Goal: Contribute content

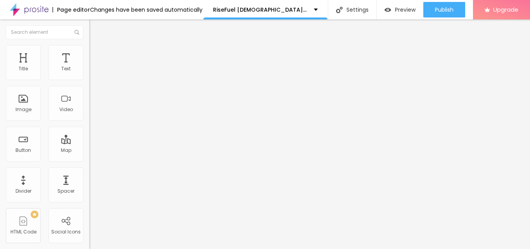
click at [89, 159] on input "https://" at bounding box center [135, 155] width 93 height 8
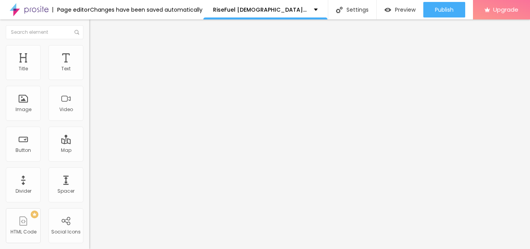
click at [89, 159] on input "https://" at bounding box center [135, 155] width 93 height 8
paste input "[DOMAIN_NAME][URL][DOMAIN_NAME]"
type input "[URL][DOMAIN_NAME][DOMAIN_NAME]"
click at [89, 67] on span "Add image" at bounding box center [105, 63] width 32 height 7
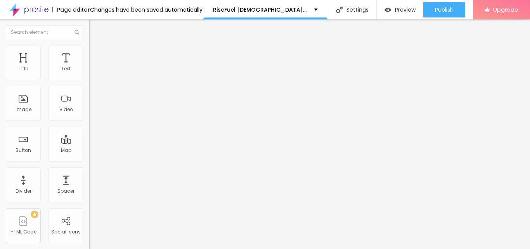
scroll to position [0, 0]
click at [89, 51] on ul "Content Style Advanced" at bounding box center [133, 48] width 89 height 23
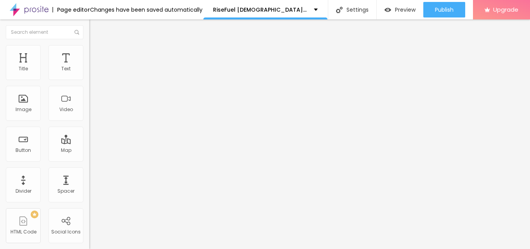
click at [96, 52] on span "Style" at bounding box center [101, 50] width 11 height 7
type input "95"
type input "90"
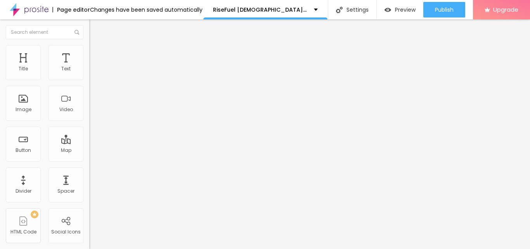
type input "85"
type input "80"
type input "75"
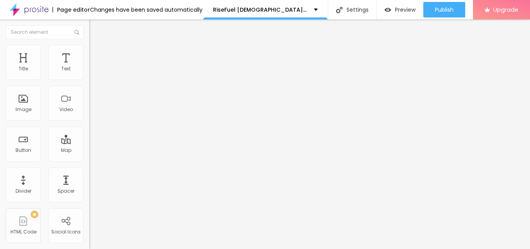
type input "75"
type input "70"
type input "65"
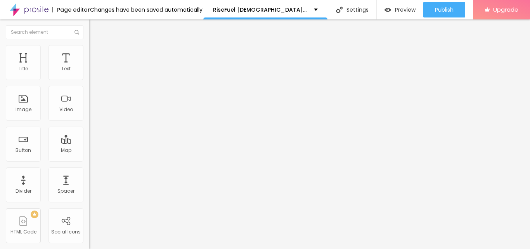
type input "60"
type input "55"
type input "50"
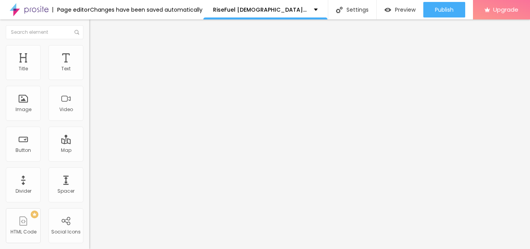
type input "50"
type input "45"
type input "40"
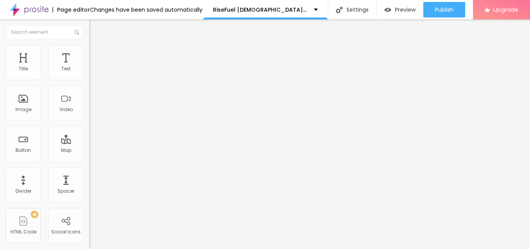
type input "35"
type input "30"
drag, startPoint x: 77, startPoint y: 85, endPoint x: 23, endPoint y: 84, distance: 54.3
type input "30"
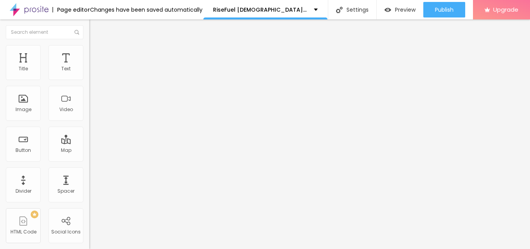
click at [89, 79] on input "range" at bounding box center [114, 76] width 50 height 6
click at [89, 44] on img at bounding box center [92, 40] width 7 height 7
click at [89, 111] on div "Align" at bounding box center [133, 99] width 89 height 23
click at [89, 99] on div at bounding box center [133, 96] width 89 height 6
click at [30, 152] on div "Button" at bounding box center [24, 149] width 16 height 5
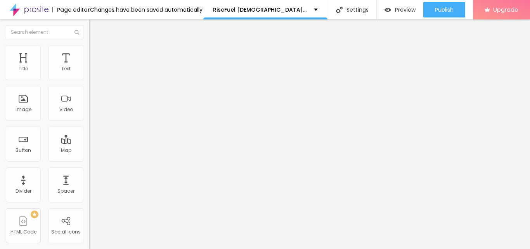
click at [95, 28] on div "Edit Coluna" at bounding box center [116, 28] width 43 height 6
click at [89, 93] on img at bounding box center [91, 89] width 5 height 5
click at [89, 73] on input "Click me" at bounding box center [135, 69] width 93 height 8
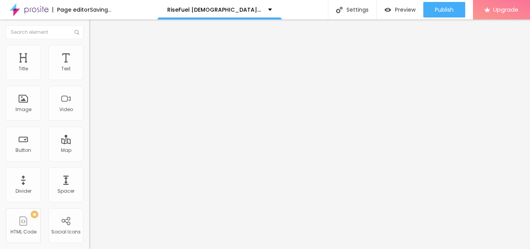
type input "Order Now"
click at [89, 159] on input "https://" at bounding box center [135, 156] width 93 height 8
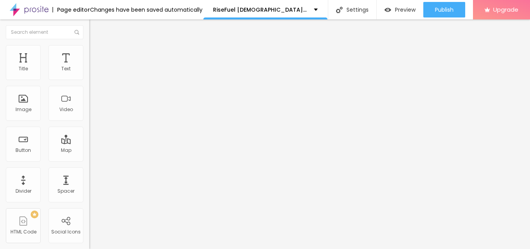
click at [89, 159] on input "https://" at bounding box center [135, 156] width 93 height 8
click at [89, 160] on input "https://" at bounding box center [135, 156] width 93 height 8
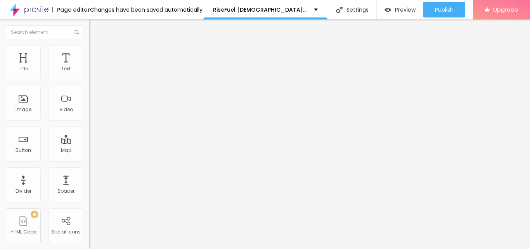
paste input "[DOMAIN_NAME][URL]"
type input "[URL][DOMAIN_NAME]"
click at [89, 73] on input "Order Now" at bounding box center [135, 69] width 93 height 8
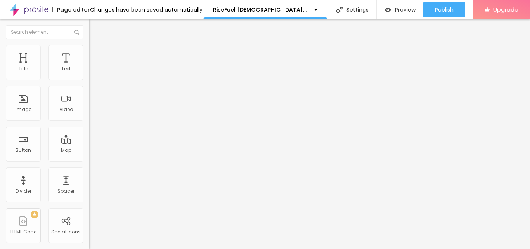
click at [89, 73] on input "Order Now" at bounding box center [135, 69] width 93 height 8
paste input "Commander Maintenant"
type input "Commander Maintenant"
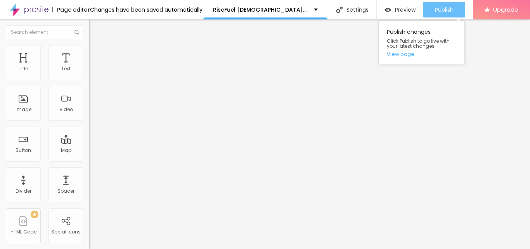
click at [447, 10] on span "Publish" at bounding box center [444, 10] width 19 height 6
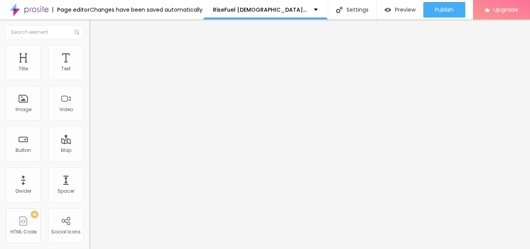
click at [31, 12] on img at bounding box center [29, 9] width 39 height 19
